Goal: Information Seeking & Learning: Learn about a topic

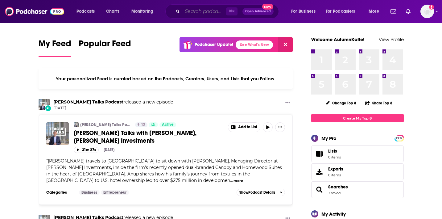
click at [213, 10] on input "Search podcasts, credits, & more..." at bounding box center [204, 11] width 44 height 10
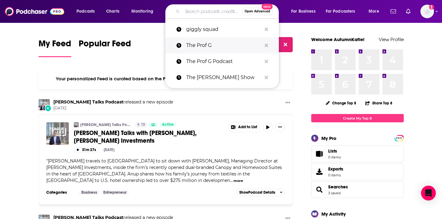
paste input "[URL][DOMAIN_NAME]"
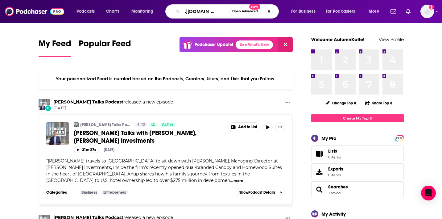
type input "[URL][DOMAIN_NAME]"
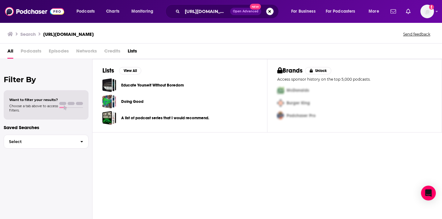
click at [37, 53] on span "Podcasts" at bounding box center [31, 52] width 21 height 13
click at [26, 51] on span "Podcasts" at bounding box center [31, 52] width 21 height 13
click at [62, 51] on span "Episodes" at bounding box center [59, 52] width 20 height 13
click at [34, 47] on span "Podcasts" at bounding box center [31, 52] width 21 height 13
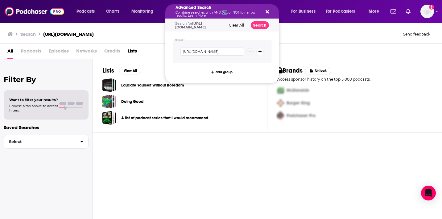
click at [222, 13] on p "Combine searches with AND, OR, or NOT to narrow results. Learn More" at bounding box center [216, 14] width 83 height 6
click at [264, 11] on button "Search podcasts, credits, & more..." at bounding box center [266, 11] width 5 height 5
click at [214, 12] on p "Combine searches with AND, OR, or NOT to narrow results. Learn More" at bounding box center [216, 14] width 83 height 6
click at [269, 10] on div "Advanced Search Combine searches with AND, OR, or NOT to narrow results. Learn …" at bounding box center [221, 11] width 113 height 14
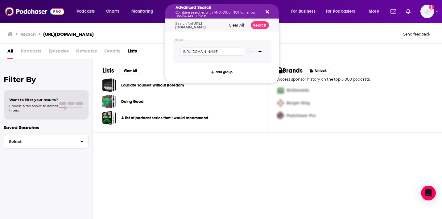
click at [263, 10] on div "Advanced Search Combine searches with AND, OR, or NOT to narrow results. Learn …" at bounding box center [221, 11] width 113 height 14
click at [266, 13] on icon "Search podcasts, credits, & more..." at bounding box center [266, 11] width 3 height 5
click at [197, 13] on p "Combine searches with AND, OR, or NOT to narrow results. Learn More" at bounding box center [216, 14] width 83 height 6
click at [268, 12] on div "Advanced Search Combine searches with AND, OR, or NOT to narrow results. Learn …" at bounding box center [221, 11] width 113 height 14
click at [268, 11] on icon "Search podcasts, credits, & more..." at bounding box center [266, 11] width 3 height 3
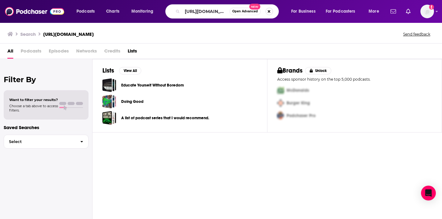
click at [269, 12] on button "Search podcasts, credits, & more..." at bounding box center [268, 11] width 7 height 7
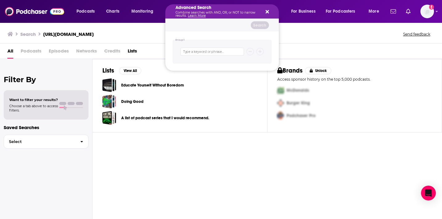
drag, startPoint x: 57, startPoint y: 52, endPoint x: 47, endPoint y: 52, distance: 10.2
click at [55, 52] on span "Episodes" at bounding box center [59, 52] width 20 height 13
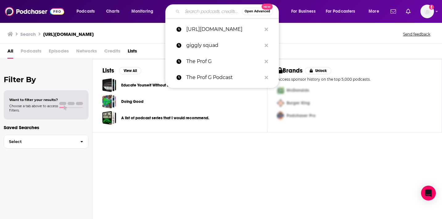
click at [22, 52] on span "Podcasts" at bounding box center [31, 52] width 21 height 13
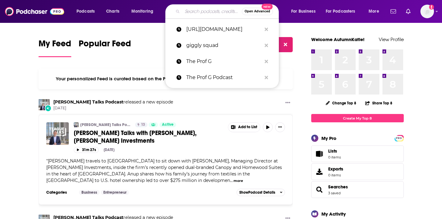
click at [182, 15] on input "Search podcasts, credits, & more..." at bounding box center [211, 11] width 59 height 10
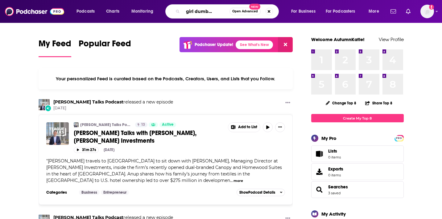
scroll to position [0, 18]
type input "smart girl dumb questions"
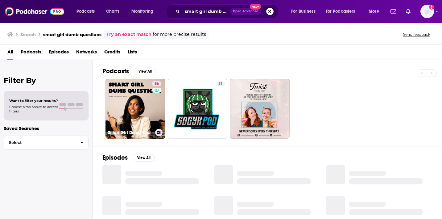
click at [135, 120] on link "56 Smart Girl Dumb Questions" at bounding box center [135, 109] width 60 height 60
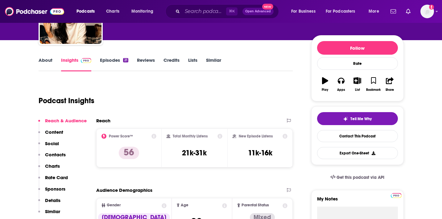
scroll to position [62, 0]
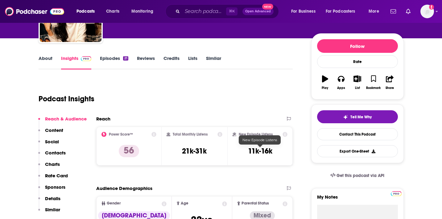
click at [255, 151] on h3 "11k-16k" at bounding box center [260, 150] width 24 height 9
click at [202, 149] on h3 "21k-31k" at bounding box center [194, 150] width 25 height 9
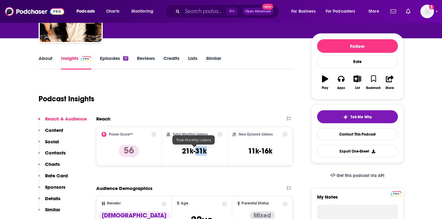
click at [202, 149] on h3 "21k-31k" at bounding box center [194, 150] width 25 height 9
copy div "21k-31k"
